Goal: Transaction & Acquisition: Download file/media

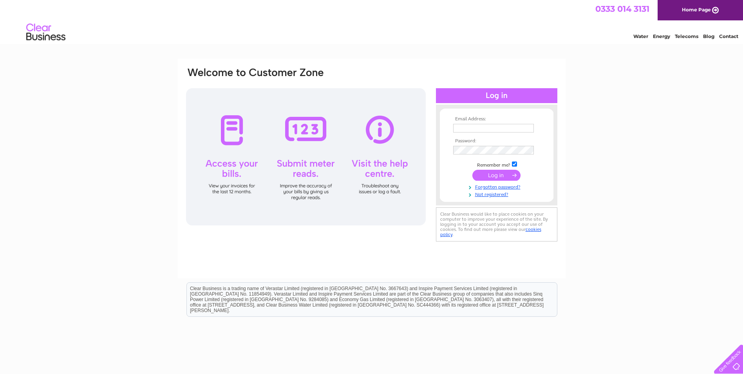
type input "[EMAIL_ADDRESS][DOMAIN_NAME]"
click at [495, 169] on td at bounding box center [496, 175] width 91 height 15
click at [492, 175] on input "submit" at bounding box center [496, 175] width 48 height 11
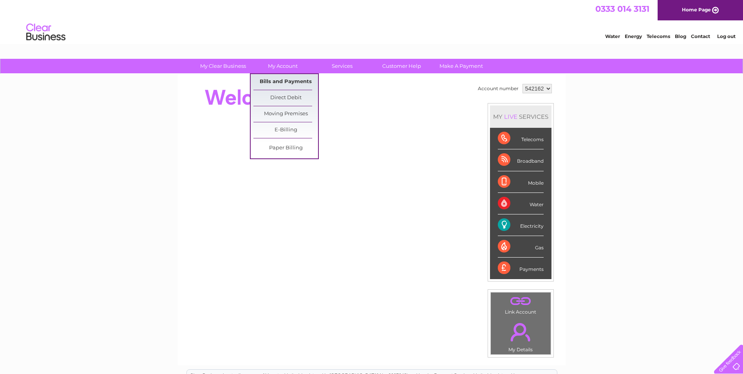
click at [285, 81] on link "Bills and Payments" at bounding box center [285, 82] width 65 height 16
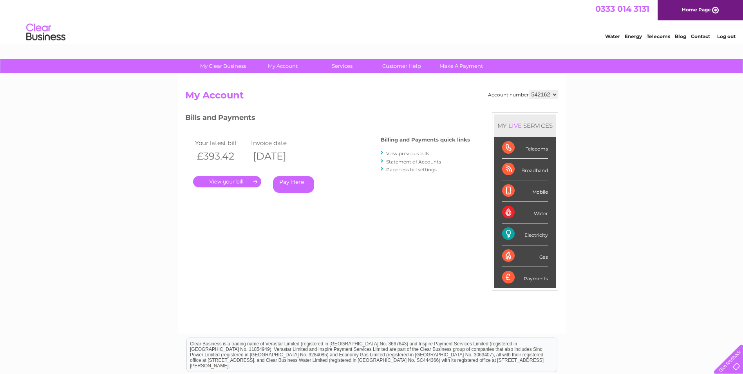
click at [421, 162] on link "Statement of Accounts" at bounding box center [413, 162] width 55 height 6
click at [235, 179] on link "." at bounding box center [227, 181] width 68 height 11
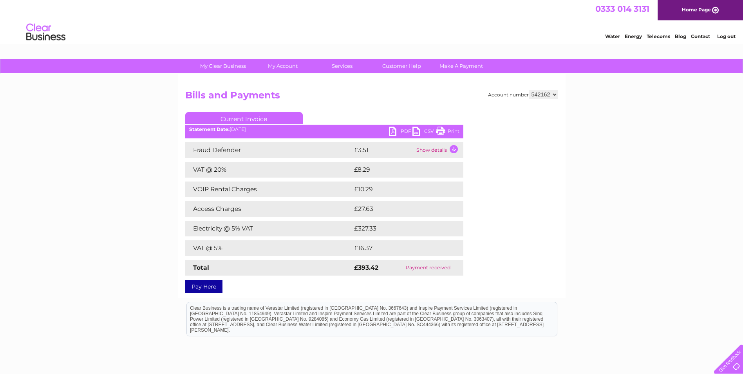
click at [396, 132] on link "PDF" at bounding box center [401, 132] width 24 height 11
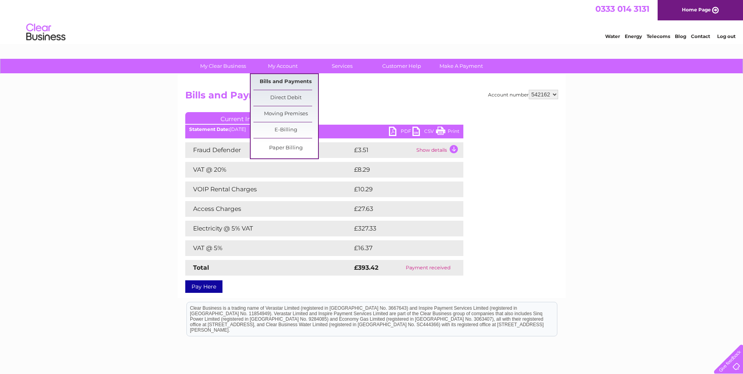
click at [293, 80] on link "Bills and Payments" at bounding box center [285, 82] width 65 height 16
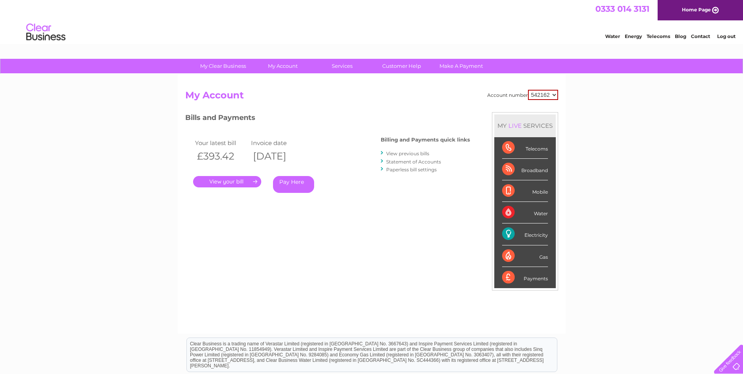
click at [409, 153] on link "View previous bills" at bounding box center [407, 153] width 43 height 6
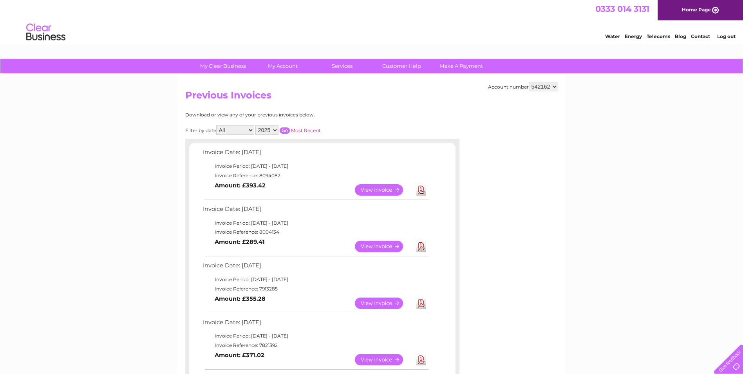
click at [421, 248] on link "Download" at bounding box center [421, 245] width 10 height 11
click at [420, 302] on link "Download" at bounding box center [421, 302] width 10 height 11
